Goal: Complete application form

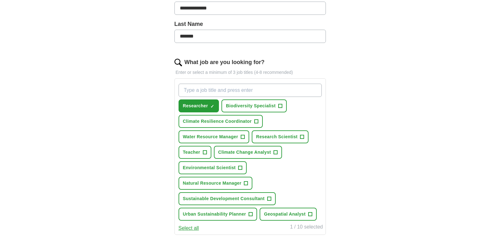
scroll to position [161, 0]
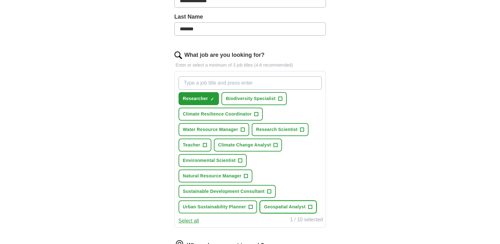
click at [311, 205] on span "+" at bounding box center [310, 206] width 4 height 5
click at [268, 189] on span "+" at bounding box center [269, 191] width 4 height 5
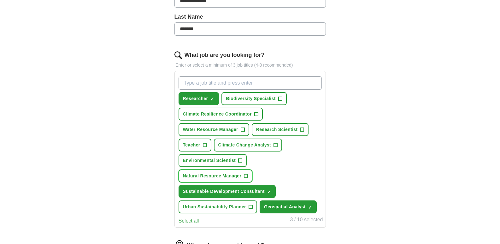
click at [245, 176] on span "+" at bounding box center [246, 176] width 4 height 5
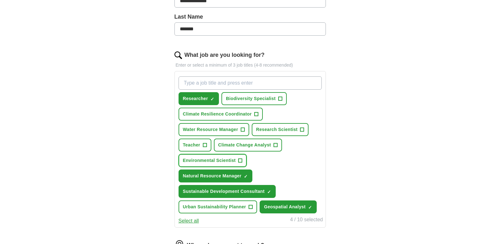
click at [242, 163] on span "+" at bounding box center [240, 160] width 4 height 5
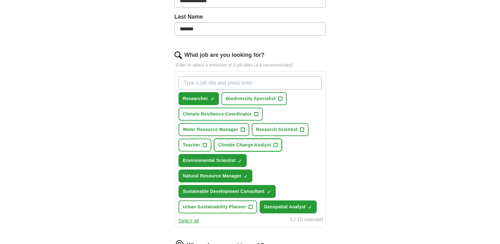
click at [278, 143] on span "+" at bounding box center [276, 145] width 4 height 4
click at [205, 143] on span "+" at bounding box center [205, 145] width 4 height 5
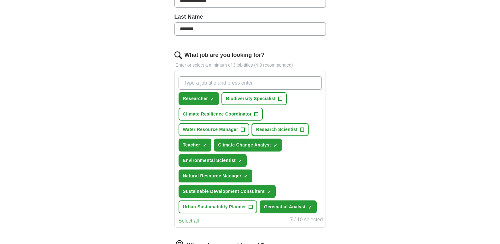
click at [297, 128] on span "Research Scientist" at bounding box center [277, 129] width 42 height 7
click at [279, 103] on button "Biodiversity Specialist +" at bounding box center [253, 98] width 65 height 13
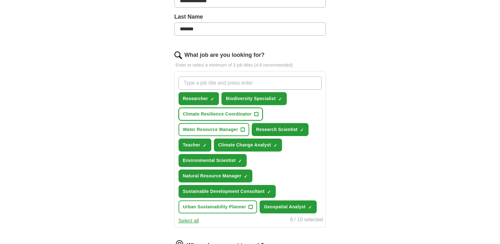
click at [244, 115] on span "Climate Resilience Coordinator" at bounding box center [217, 114] width 69 height 7
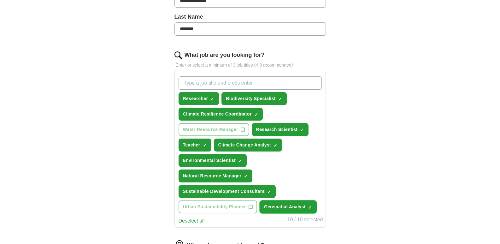
click at [286, 204] on span "Geospatial Analyst" at bounding box center [285, 206] width 42 height 7
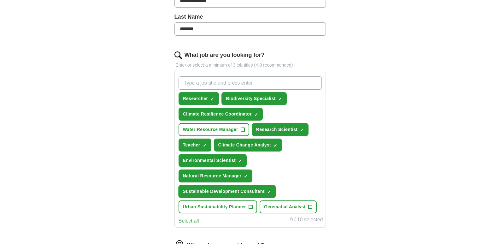
click at [245, 188] on span "Sustainable Development Consultant" at bounding box center [224, 191] width 82 height 7
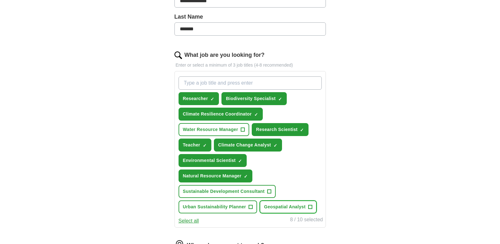
click at [281, 209] on span "Geospatial Analyst" at bounding box center [285, 206] width 42 height 7
click at [188, 144] on span "Teacher" at bounding box center [191, 145] width 17 height 7
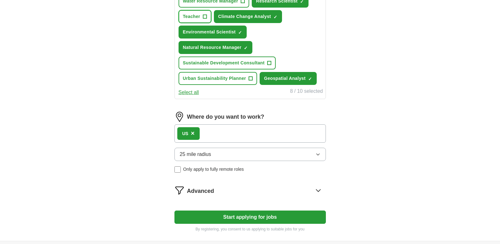
scroll to position [303, 0]
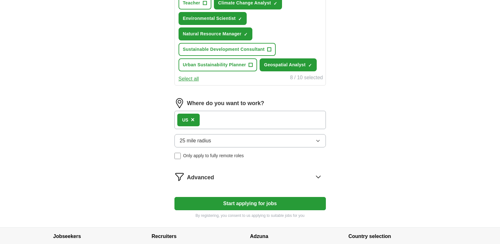
click at [289, 143] on button "25 mile radius" at bounding box center [249, 140] width 151 height 13
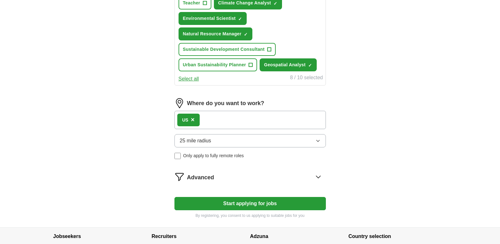
click at [230, 143] on button "25 mile radius" at bounding box center [249, 140] width 151 height 13
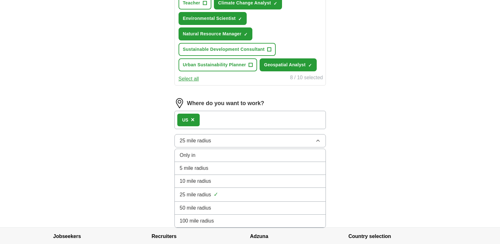
click at [213, 152] on div "Only in" at bounding box center [250, 155] width 141 height 8
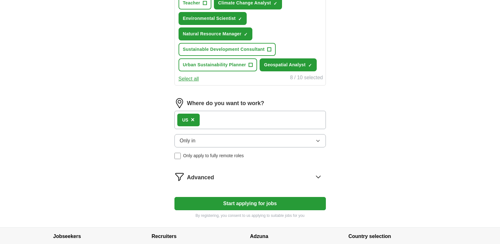
click at [239, 139] on button "Only in" at bounding box center [249, 140] width 151 height 13
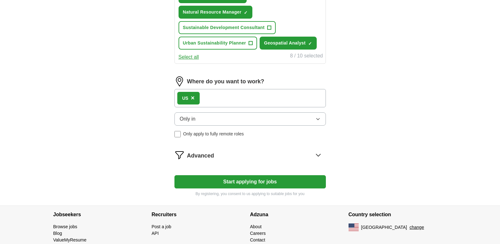
scroll to position [327, 0]
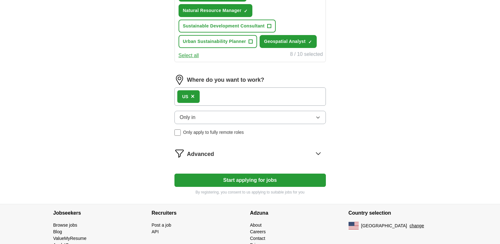
click at [323, 123] on button "Only in" at bounding box center [249, 117] width 151 height 13
click at [293, 116] on button "Only in" at bounding box center [249, 117] width 151 height 13
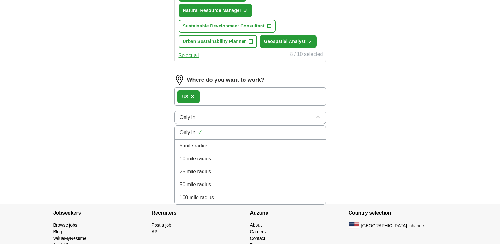
click at [192, 131] on span "Only in" at bounding box center [188, 133] width 16 height 8
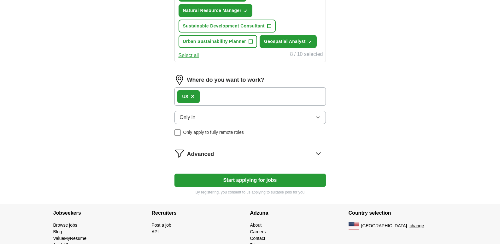
click at [221, 117] on button "Only in" at bounding box center [249, 117] width 151 height 13
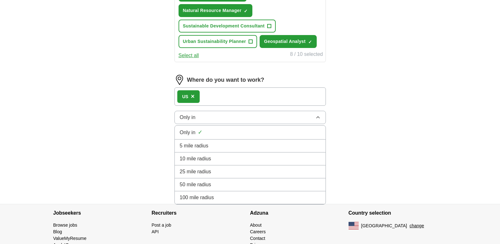
click at [214, 117] on button "Only in" at bounding box center [249, 117] width 151 height 13
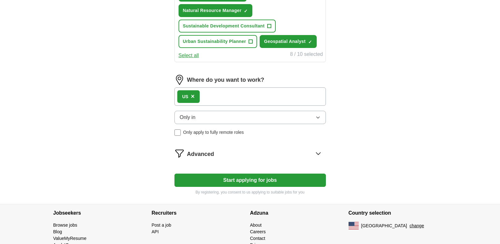
click at [214, 117] on button "Only in" at bounding box center [249, 117] width 151 height 13
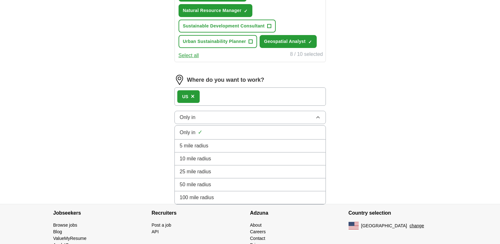
click at [208, 197] on span "100 mile radius" at bounding box center [197, 198] width 34 height 8
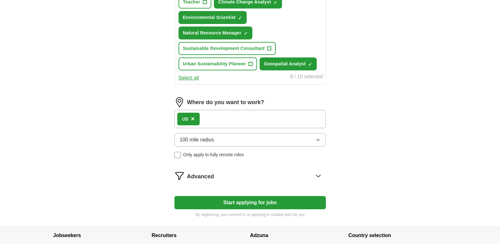
scroll to position [341, 0]
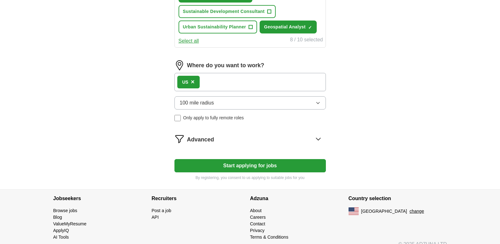
click at [320, 137] on icon at bounding box center [318, 139] width 10 height 10
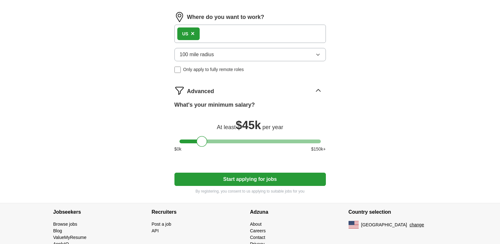
scroll to position [412, 0]
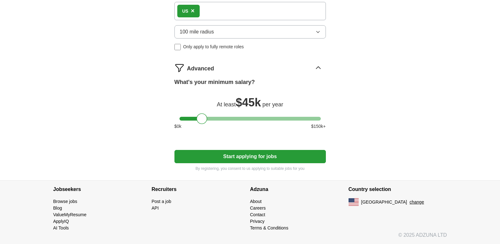
click at [249, 152] on button "Start applying for jobs" at bounding box center [249, 156] width 151 height 13
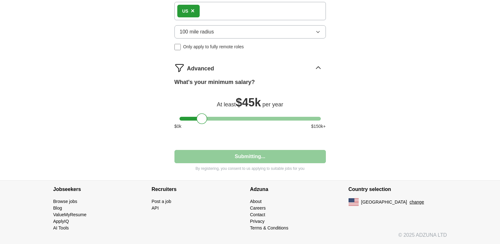
select select "**"
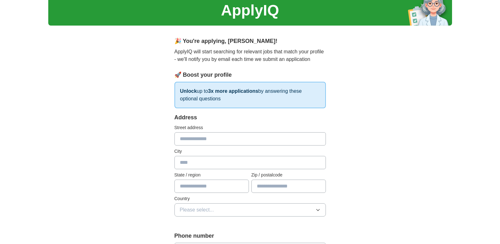
scroll to position [0, 0]
